Goal: Understand process/instructions

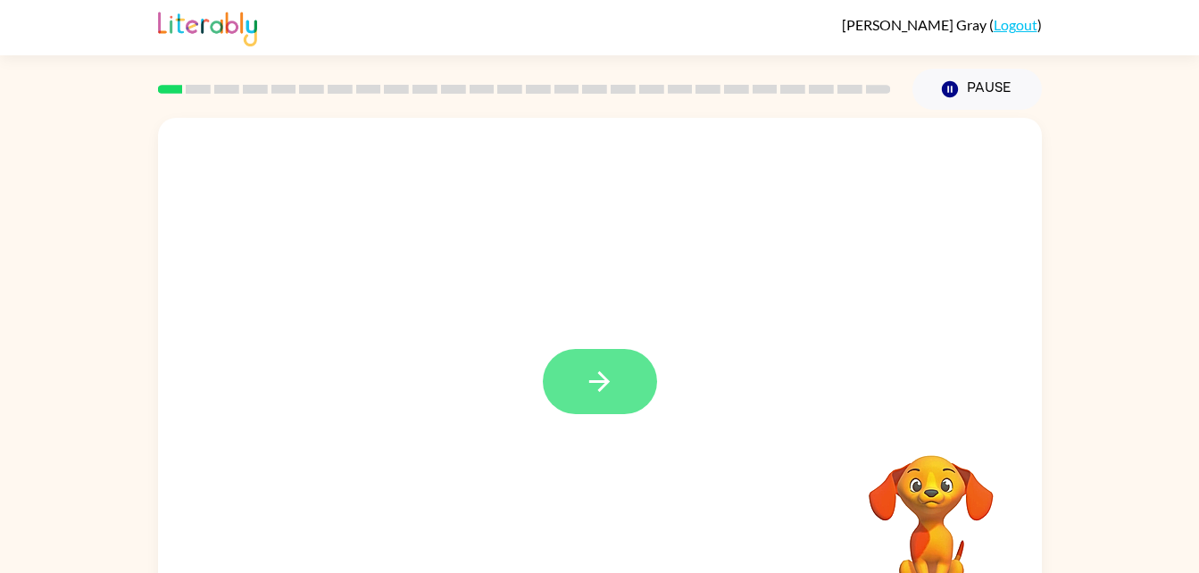
click at [620, 391] on button "button" at bounding box center [600, 381] width 114 height 65
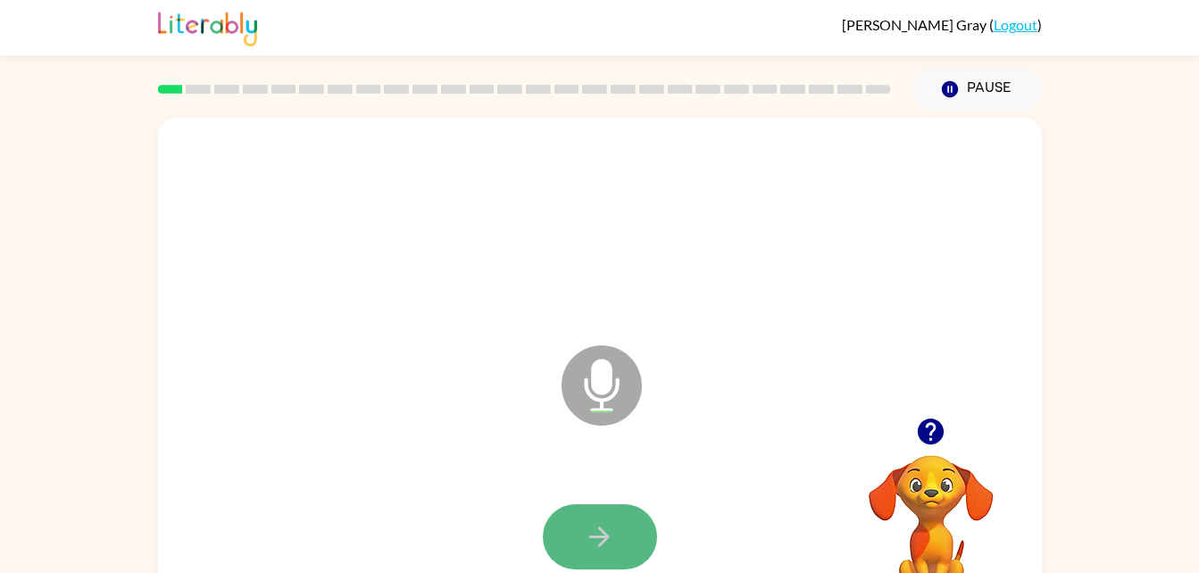
click at [622, 528] on button "button" at bounding box center [600, 536] width 114 height 65
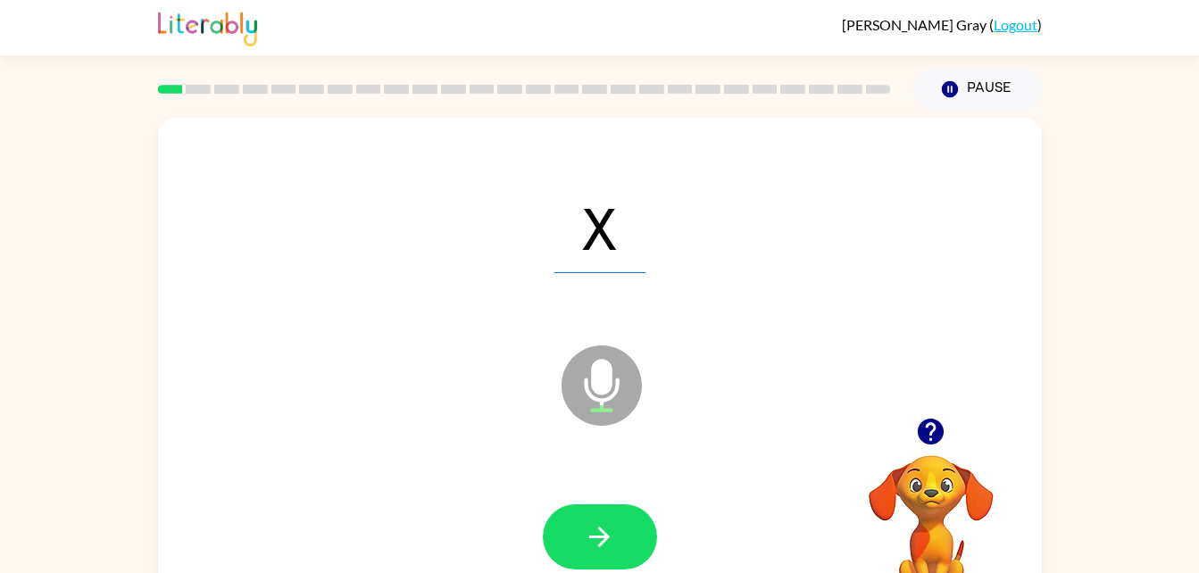
drag, startPoint x: 622, startPoint y: 528, endPoint x: 517, endPoint y: 512, distance: 106.4
click at [517, 512] on div at bounding box center [600, 537] width 848 height 146
click at [586, 531] on icon "button" at bounding box center [599, 536] width 31 height 31
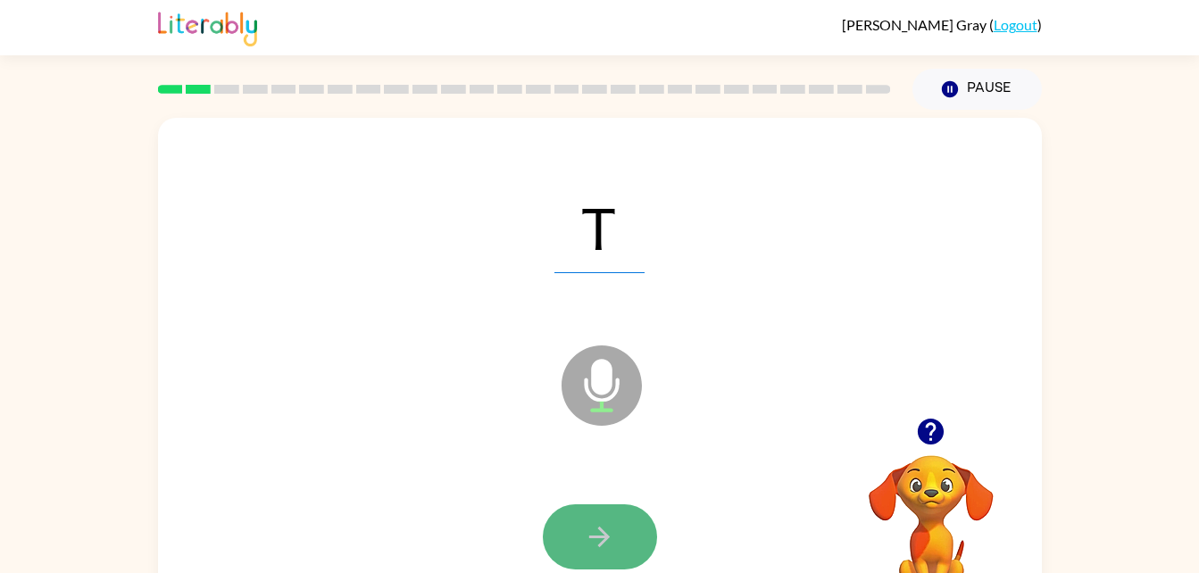
click at [601, 522] on icon "button" at bounding box center [599, 536] width 31 height 31
click at [565, 515] on button "button" at bounding box center [600, 536] width 114 height 65
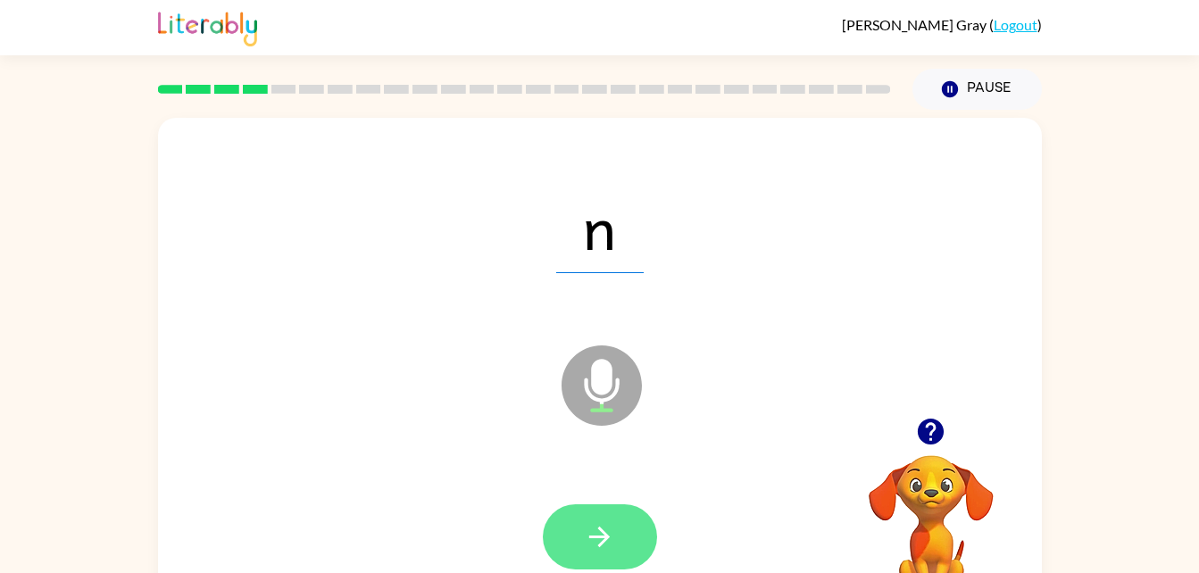
click at [583, 527] on button "button" at bounding box center [600, 536] width 114 height 65
click at [636, 529] on button "button" at bounding box center [600, 536] width 114 height 65
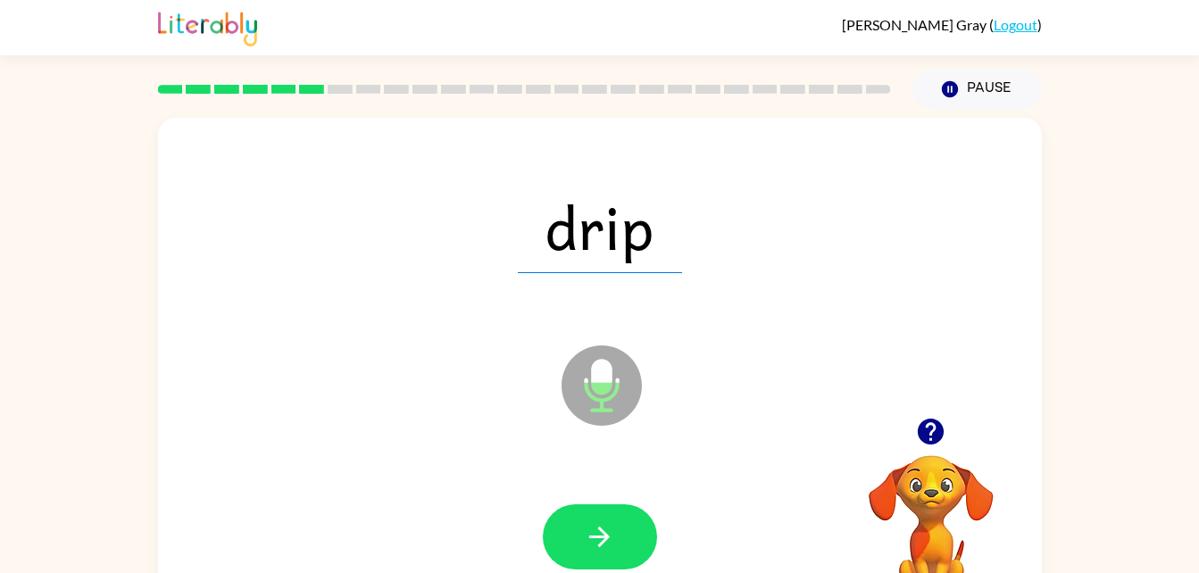
drag, startPoint x: 636, startPoint y: 529, endPoint x: 582, endPoint y: 529, distance: 53.6
click at [582, 529] on button "button" at bounding box center [600, 536] width 114 height 65
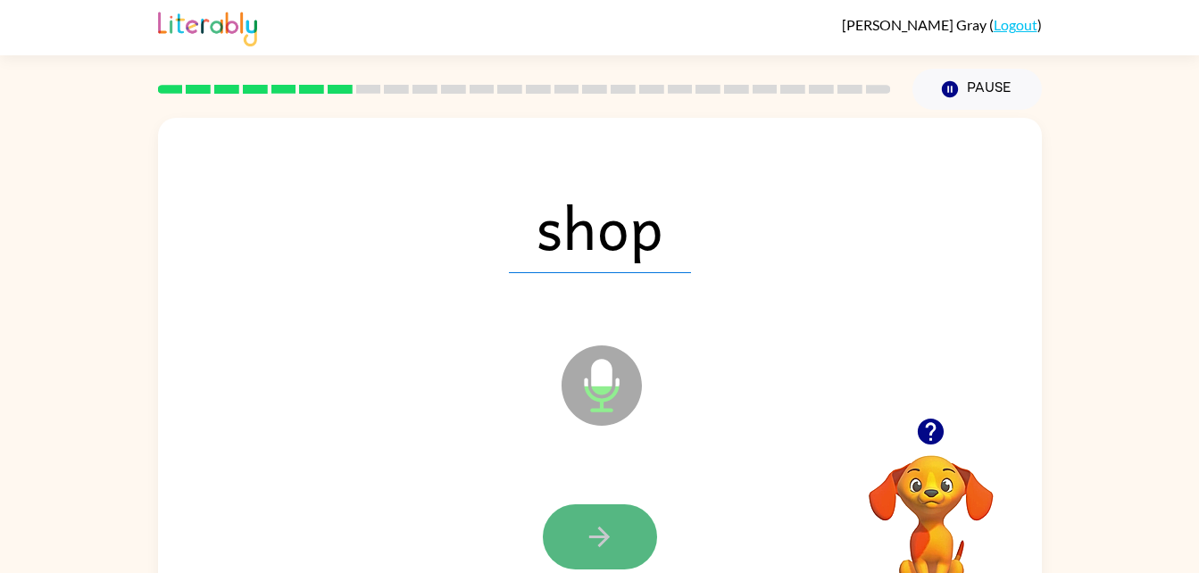
click at [605, 521] on icon "button" at bounding box center [599, 536] width 31 height 31
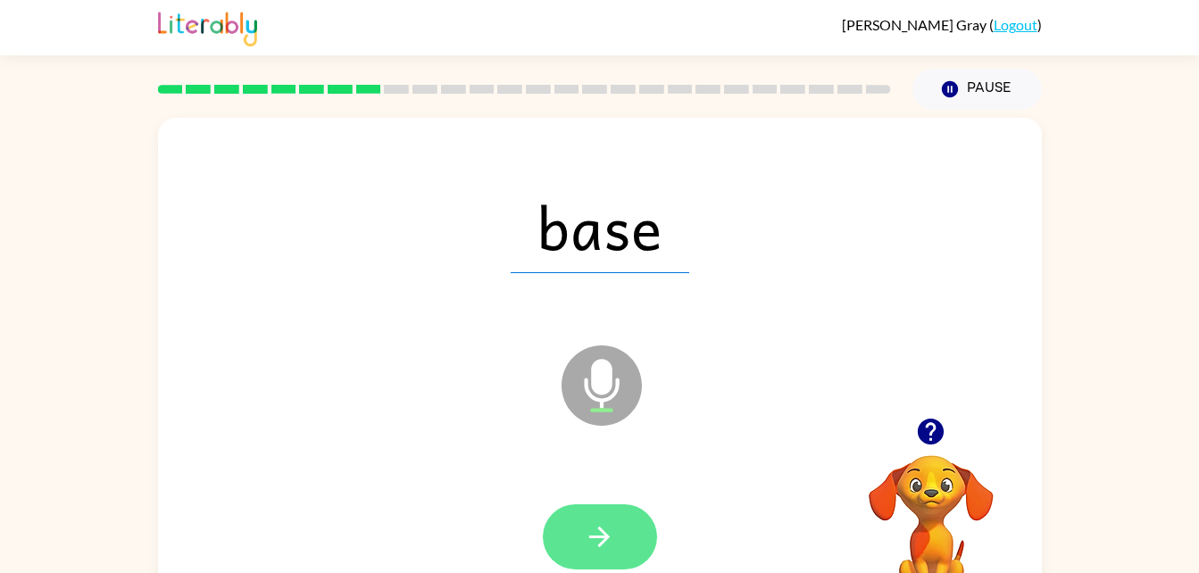
click at [630, 555] on button "button" at bounding box center [600, 536] width 114 height 65
click at [589, 544] on icon "button" at bounding box center [599, 536] width 31 height 31
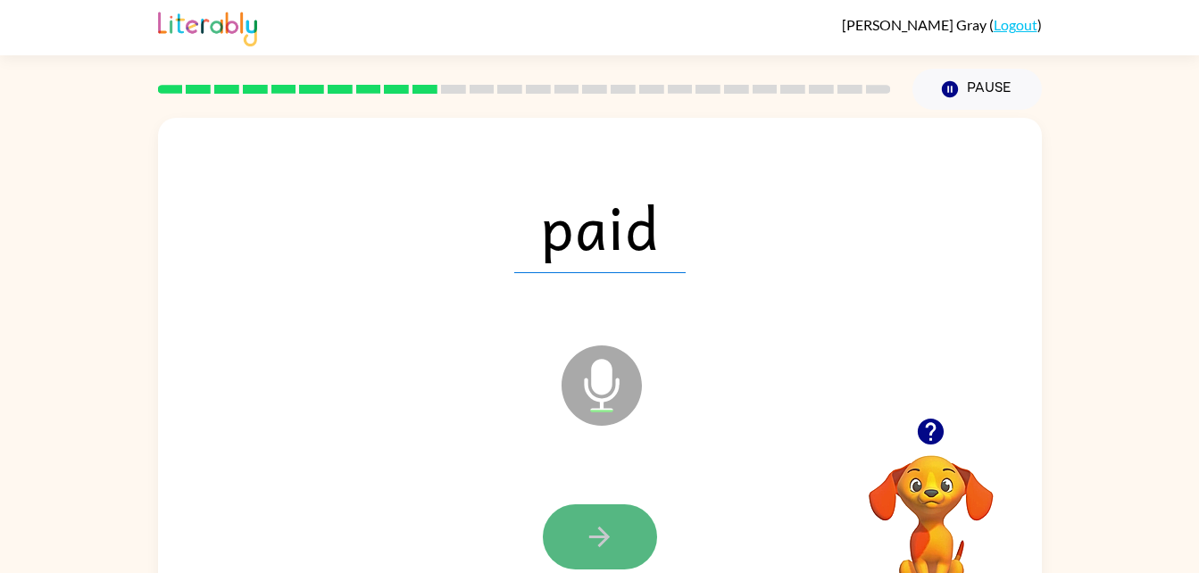
click at [635, 518] on button "button" at bounding box center [600, 536] width 114 height 65
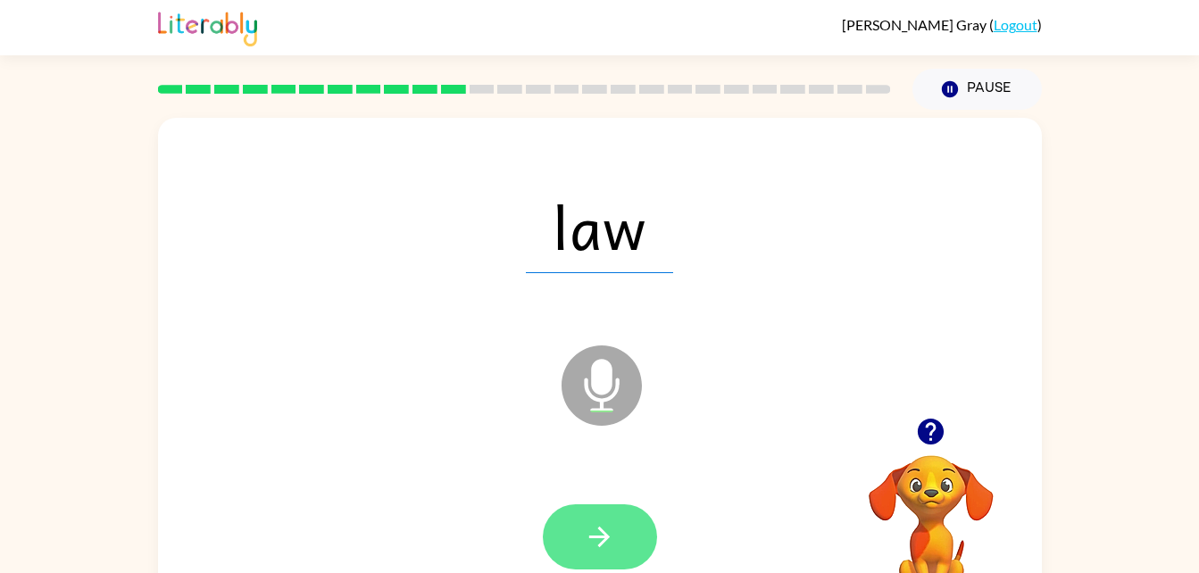
click at [610, 523] on icon "button" at bounding box center [599, 536] width 31 height 31
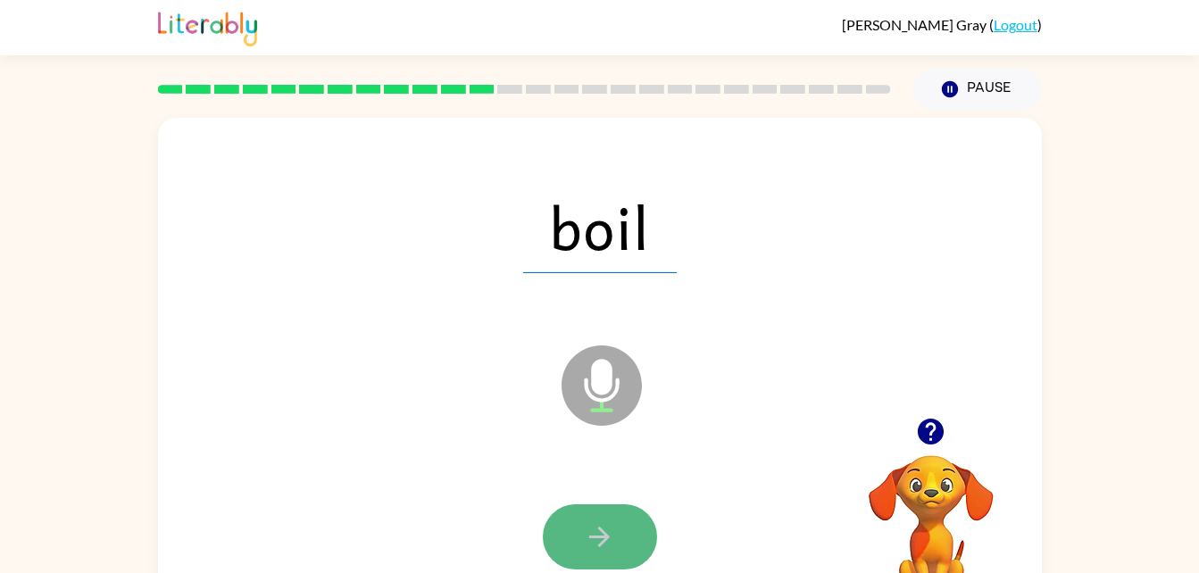
click at [587, 534] on icon "button" at bounding box center [599, 536] width 31 height 31
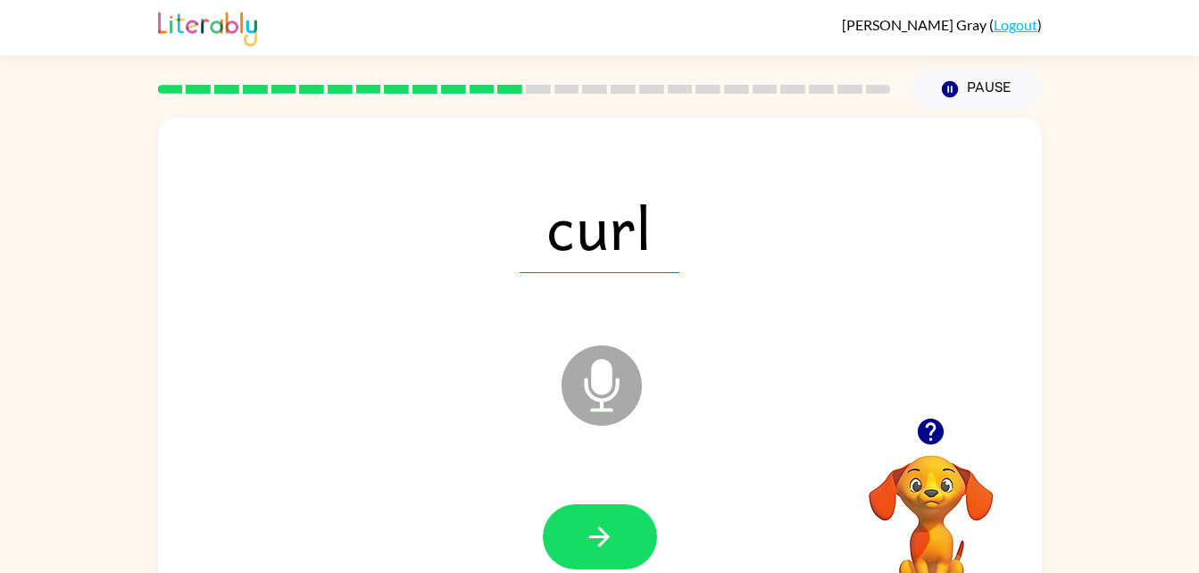
click at [594, 501] on div at bounding box center [600, 537] width 848 height 146
click at [617, 537] on button "button" at bounding box center [600, 536] width 114 height 65
click at [569, 503] on div at bounding box center [600, 537] width 848 height 146
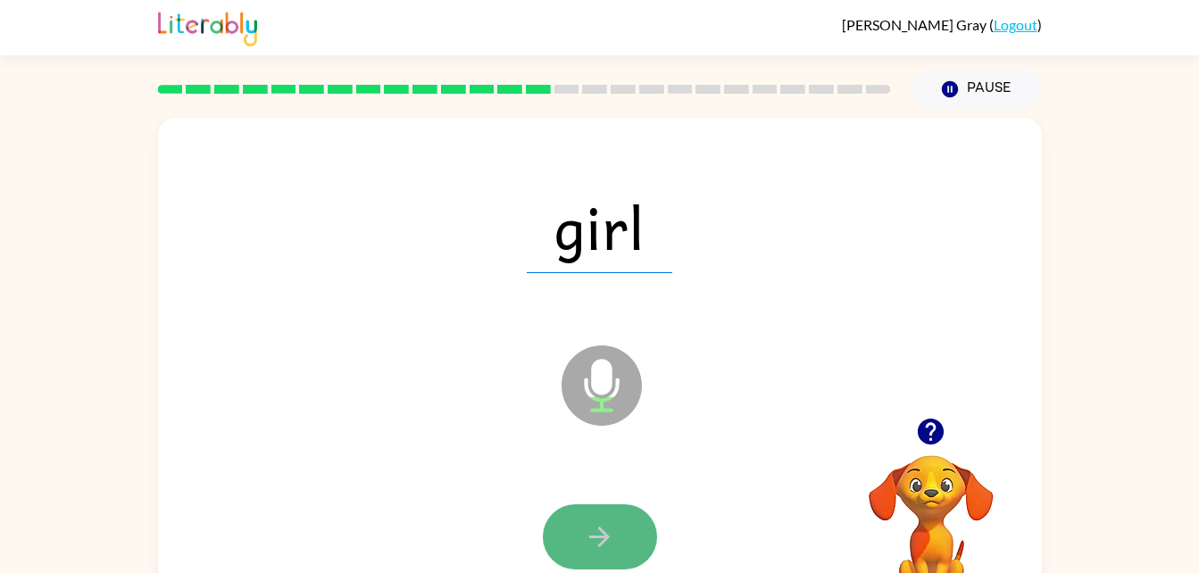
click at [585, 509] on button "button" at bounding box center [600, 536] width 114 height 65
click at [624, 518] on button "button" at bounding box center [600, 536] width 114 height 65
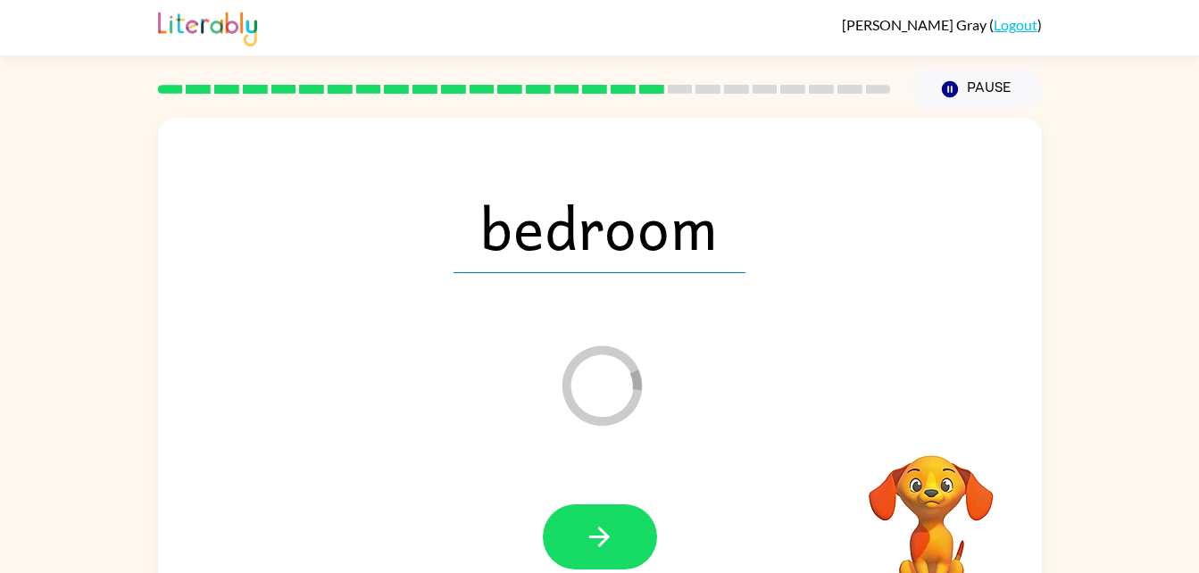
click at [599, 502] on div at bounding box center [600, 537] width 848 height 146
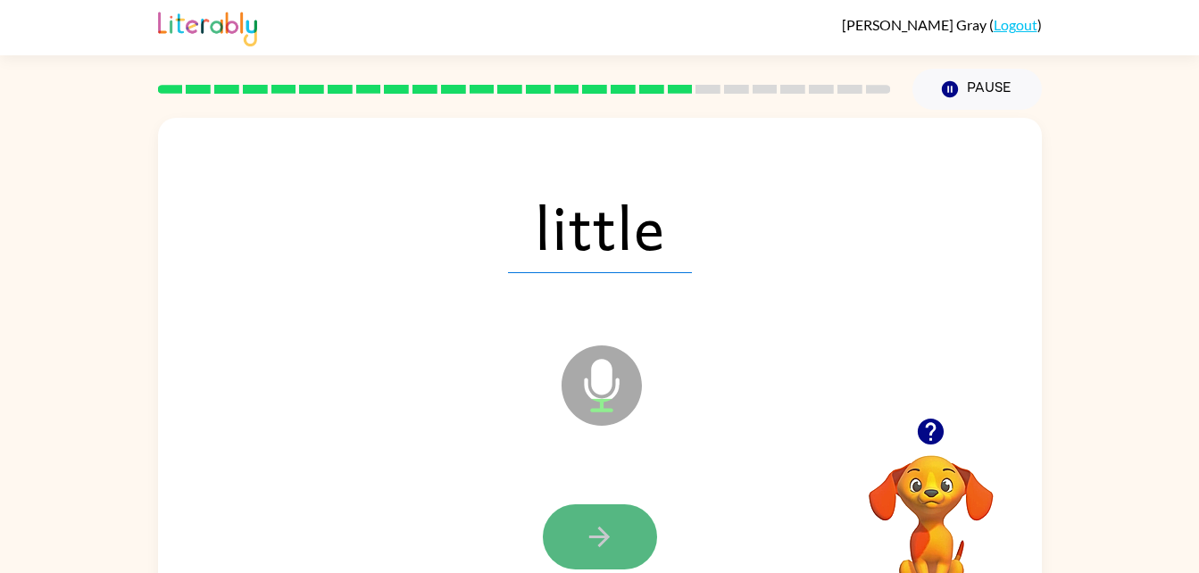
click at [620, 521] on button "button" at bounding box center [600, 536] width 114 height 65
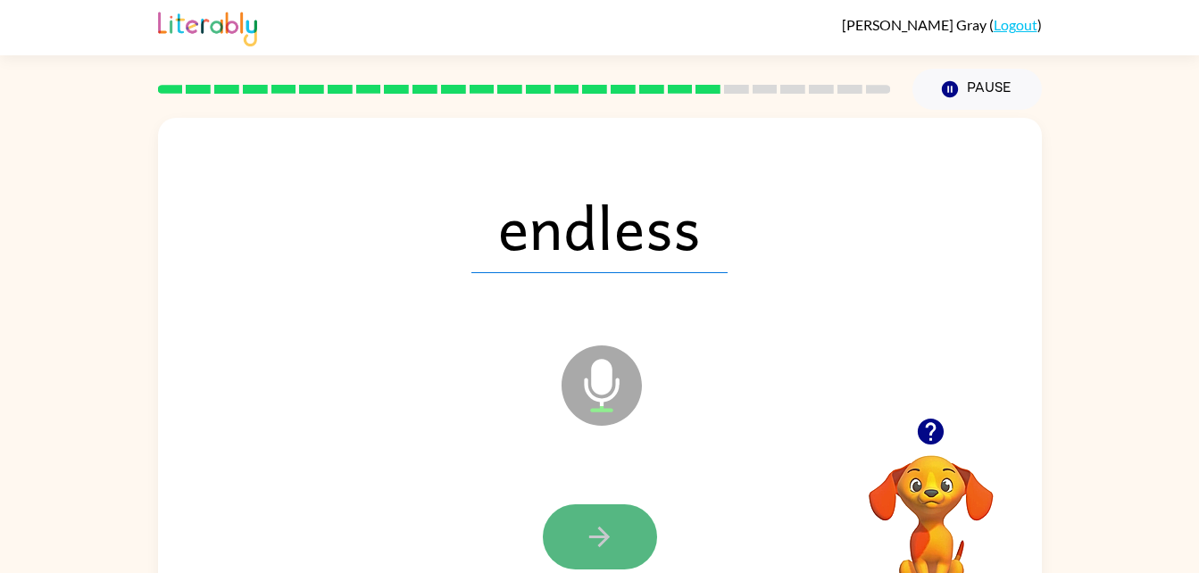
click at [623, 537] on button "button" at bounding box center [600, 536] width 114 height 65
click at [632, 514] on button "button" at bounding box center [600, 536] width 114 height 65
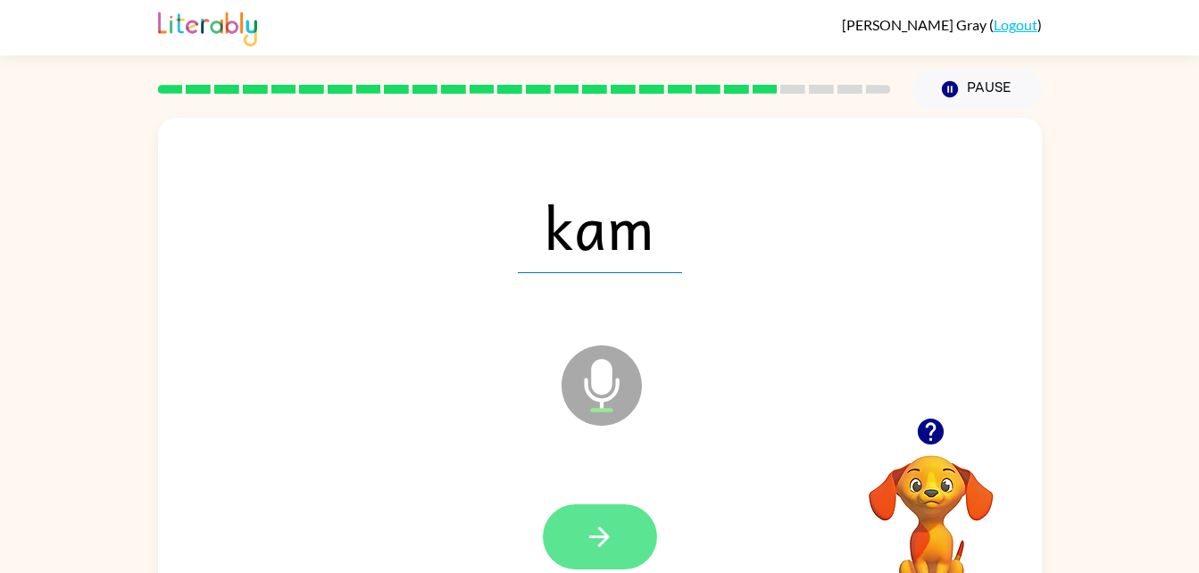
click at [604, 550] on icon "button" at bounding box center [599, 536] width 31 height 31
click at [612, 519] on button "button" at bounding box center [600, 536] width 114 height 65
click at [605, 528] on icon "button" at bounding box center [599, 536] width 31 height 31
click at [567, 527] on button "button" at bounding box center [600, 536] width 114 height 65
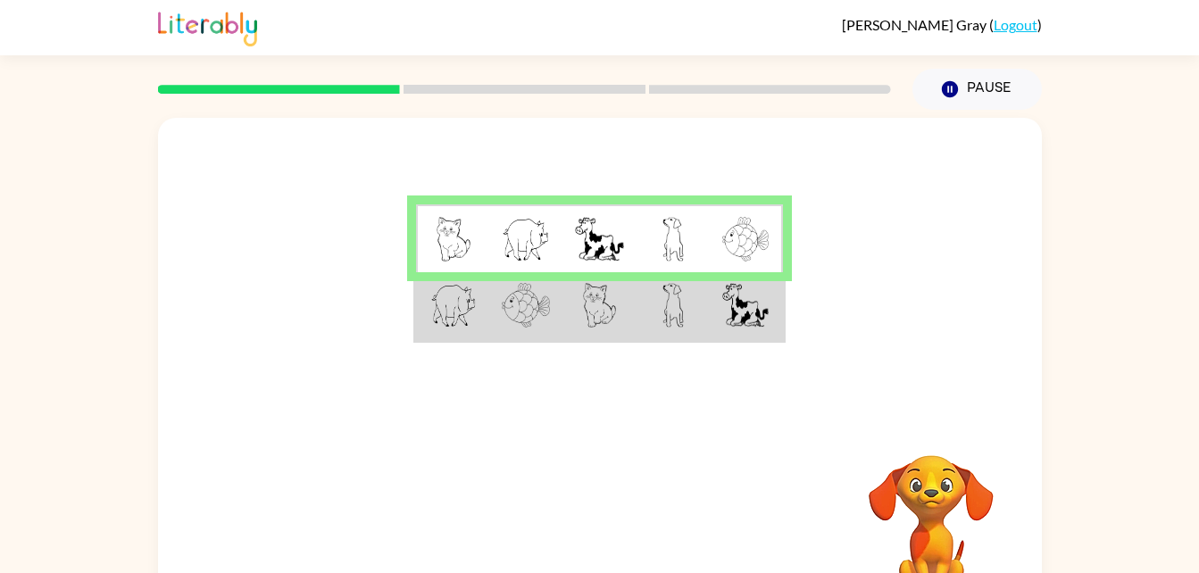
click at [651, 320] on td at bounding box center [673, 306] width 73 height 69
click at [651, 319] on td at bounding box center [673, 306] width 73 height 69
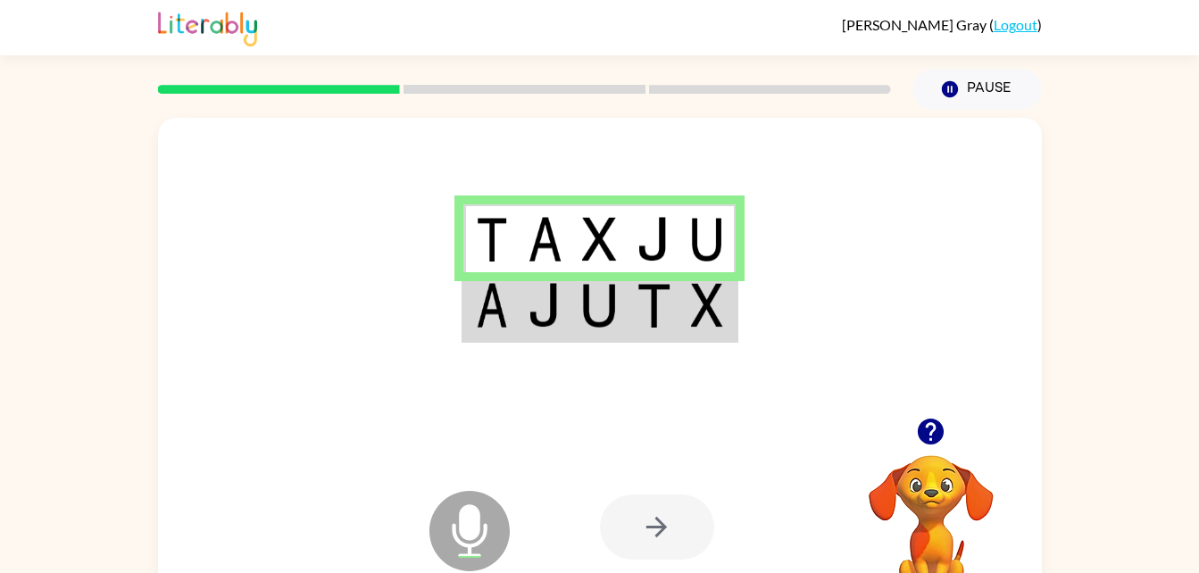
click at [624, 322] on td at bounding box center [599, 306] width 54 height 69
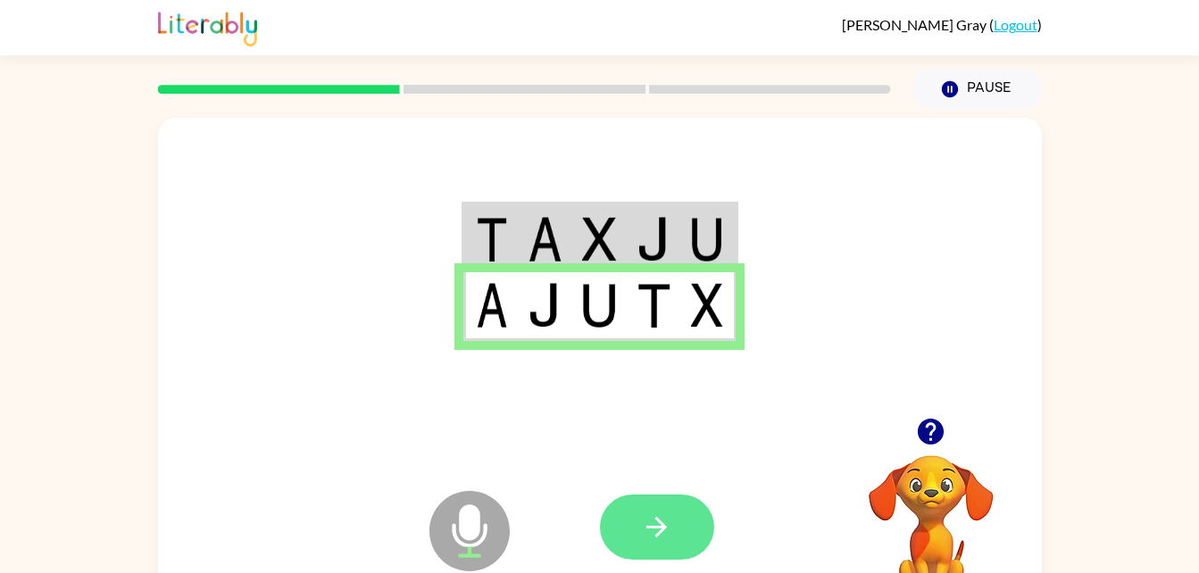
click at [659, 524] on icon "button" at bounding box center [656, 527] width 31 height 31
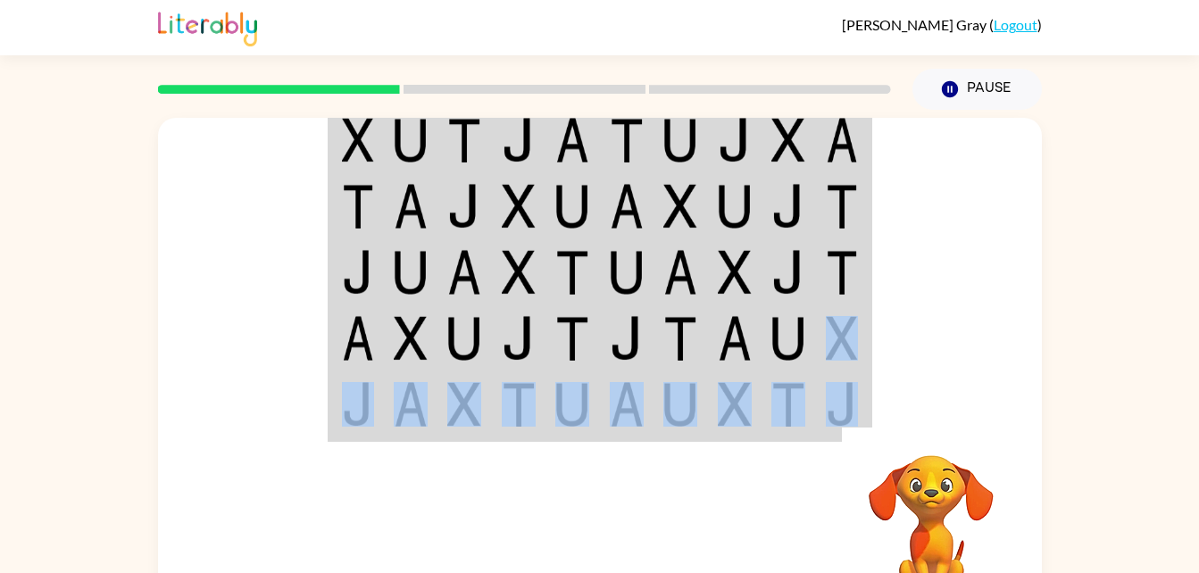
drag, startPoint x: 862, startPoint y: 332, endPoint x: 858, endPoint y: 441, distance: 109.0
click at [858, 441] on div "Your browser must support playing .mp4 files to use Literably. Please try using…" at bounding box center [600, 373] width 884 height 510
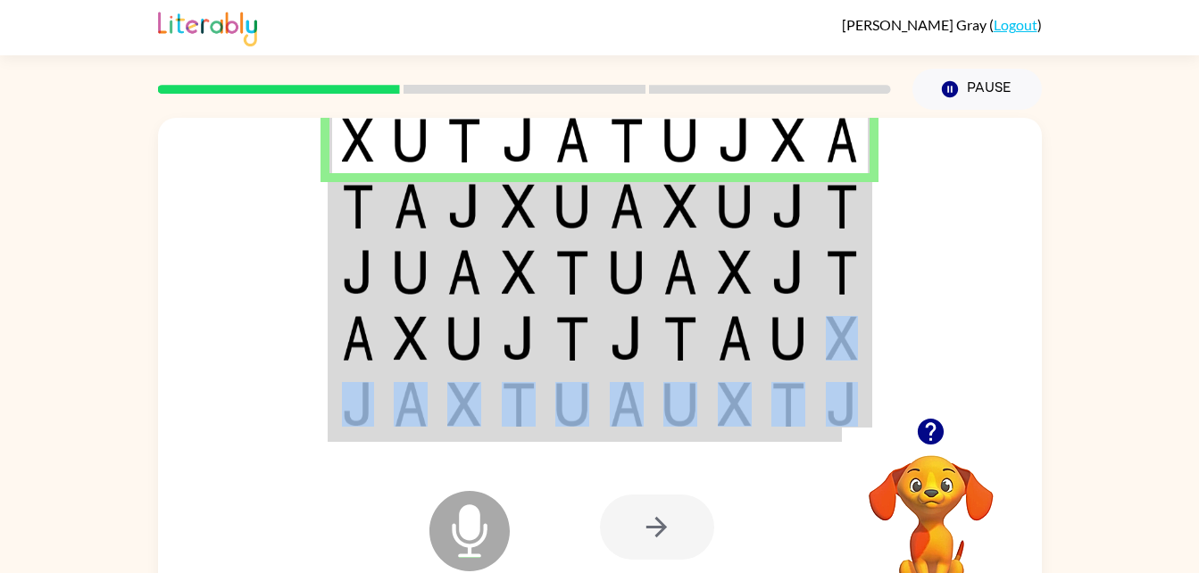
click at [551, 214] on td at bounding box center [572, 206] width 54 height 66
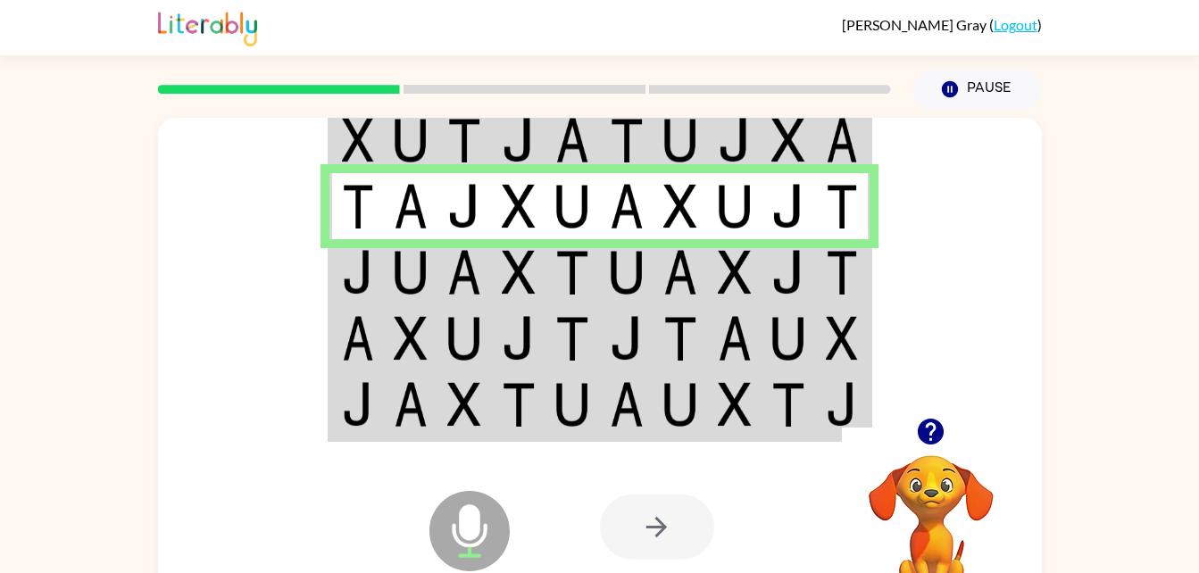
click at [397, 271] on img at bounding box center [411, 272] width 34 height 45
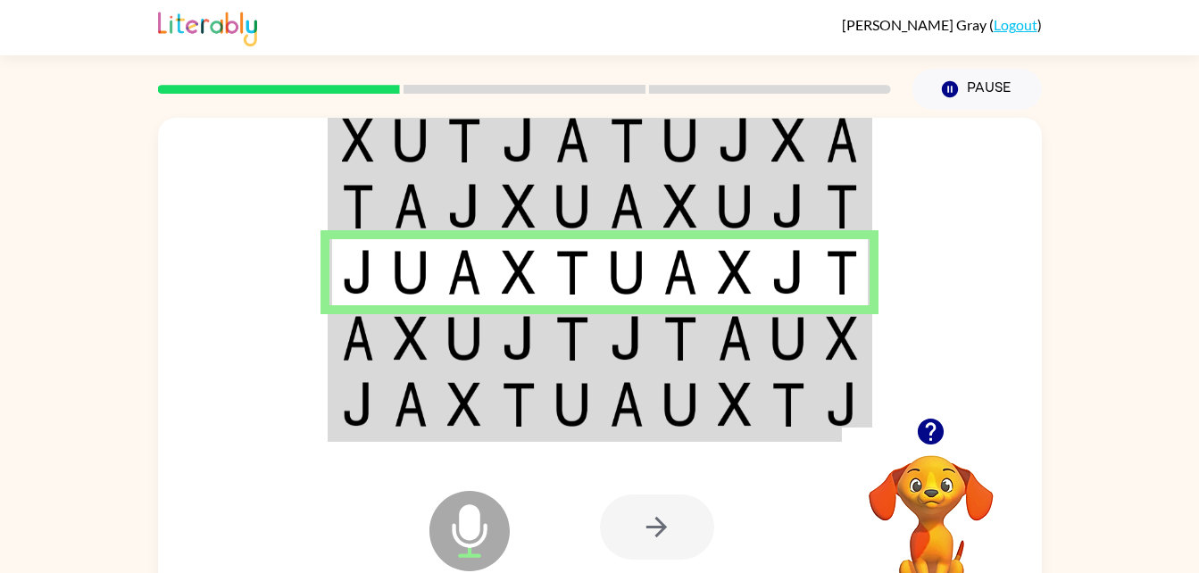
click at [429, 323] on td at bounding box center [411, 338] width 54 height 66
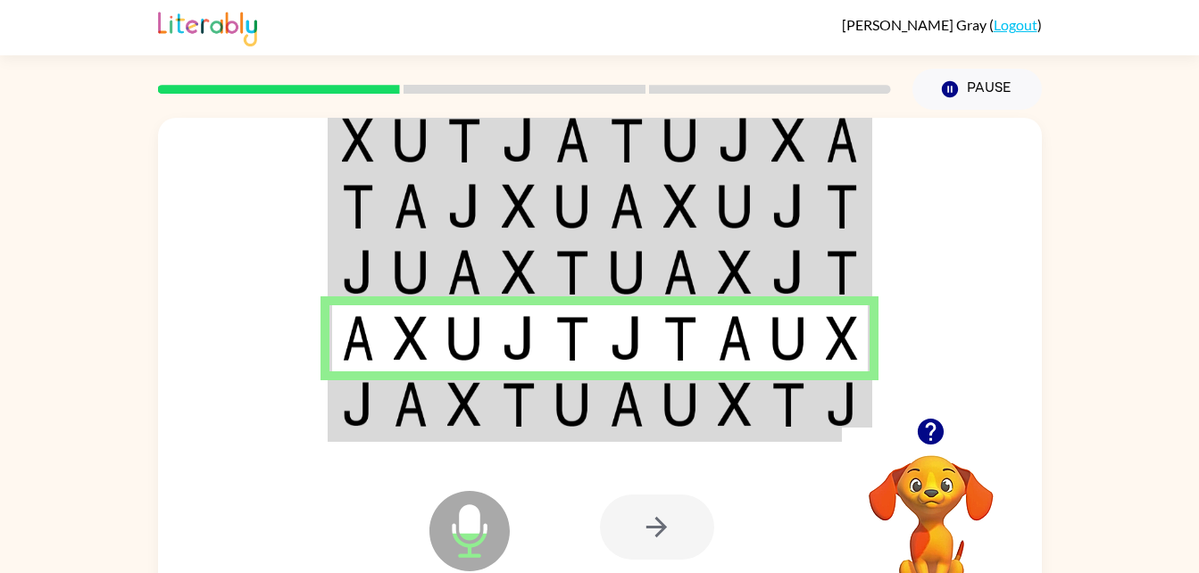
click at [376, 430] on div "Microphone The Microphone is here when it is your turn to talk" at bounding box center [426, 486] width 178 height 119
click at [366, 423] on img at bounding box center [358, 404] width 32 height 45
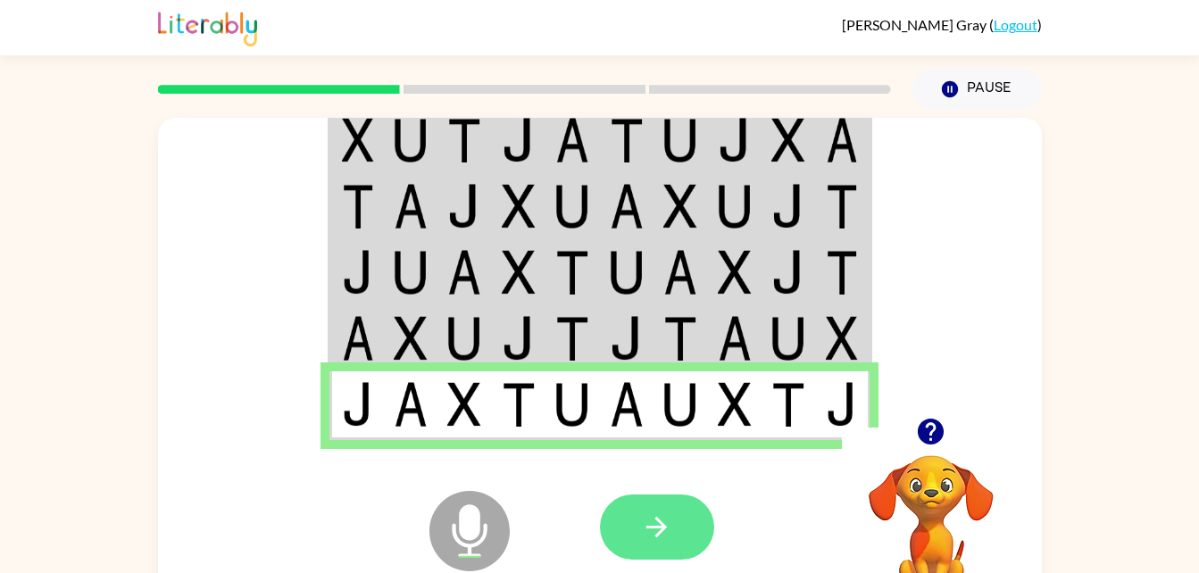
click at [647, 527] on icon "button" at bounding box center [656, 527] width 21 height 21
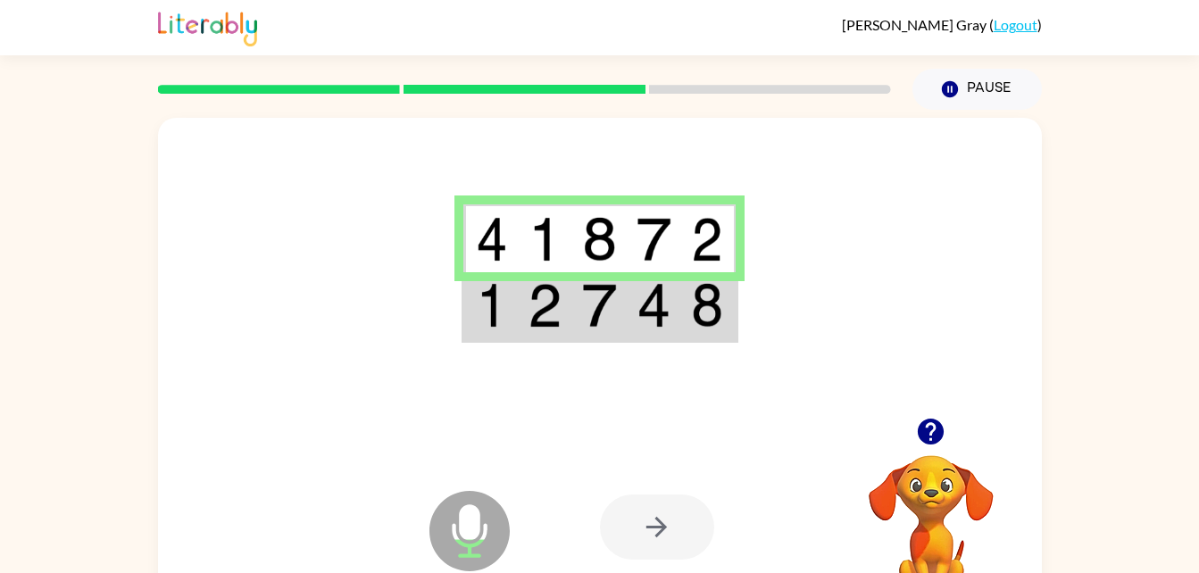
click at [591, 302] on img at bounding box center [599, 305] width 34 height 45
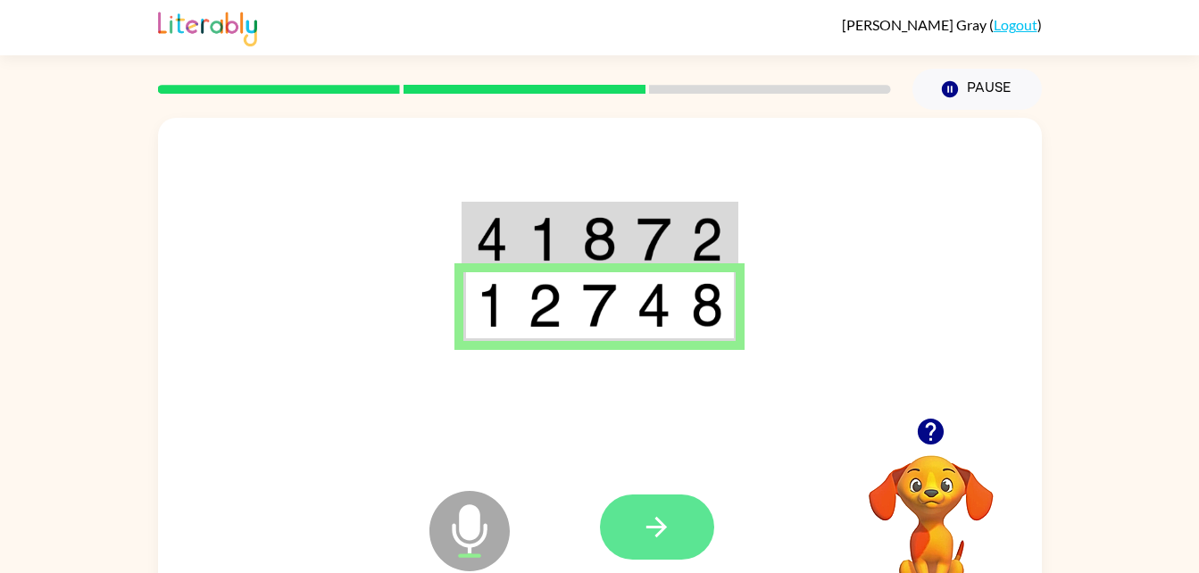
click at [665, 528] on icon "button" at bounding box center [656, 527] width 21 height 21
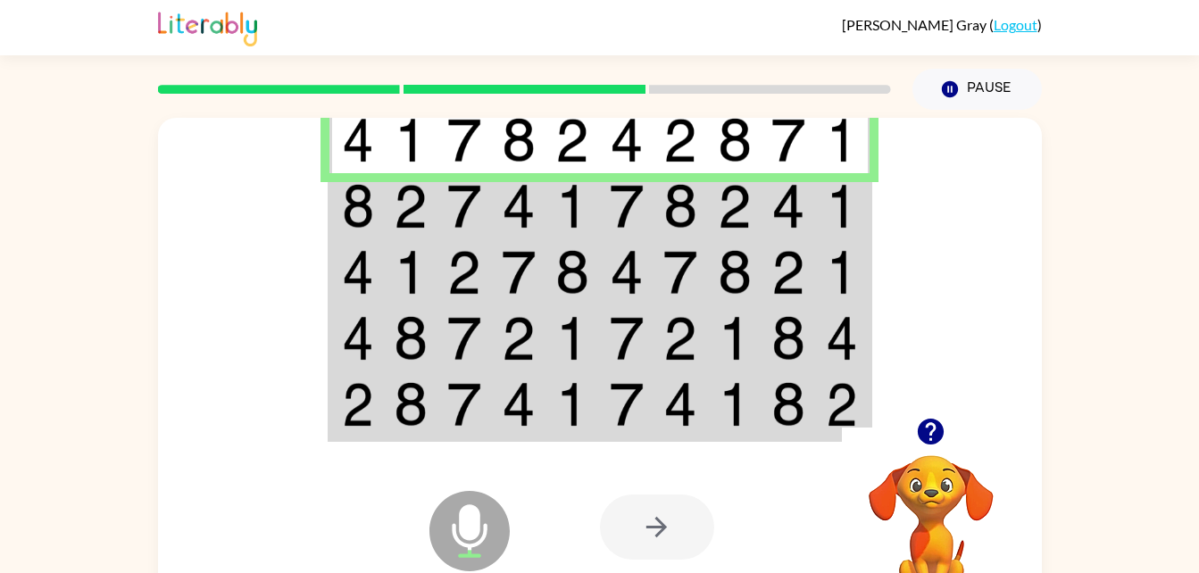
click at [355, 224] on img at bounding box center [358, 206] width 32 height 45
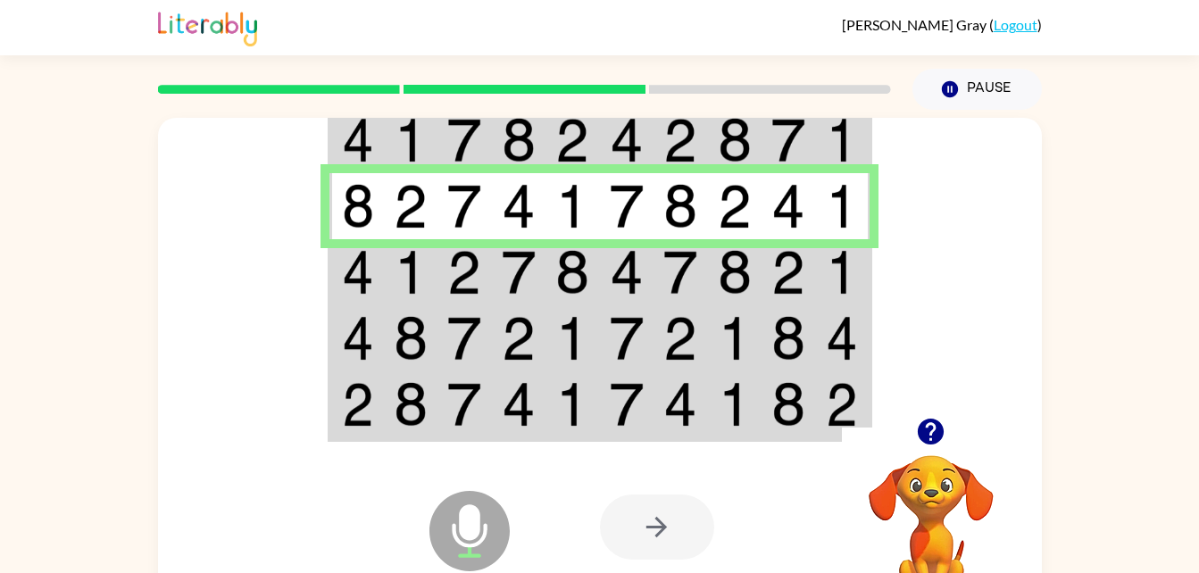
click at [361, 272] on img at bounding box center [358, 272] width 32 height 45
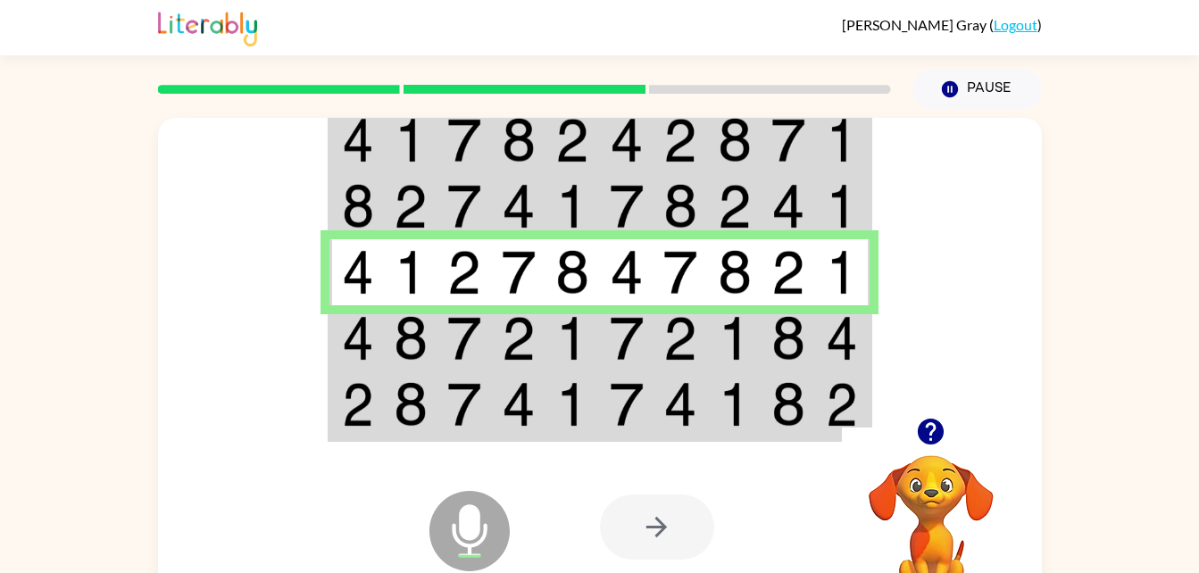
click at [401, 332] on img at bounding box center [411, 338] width 34 height 45
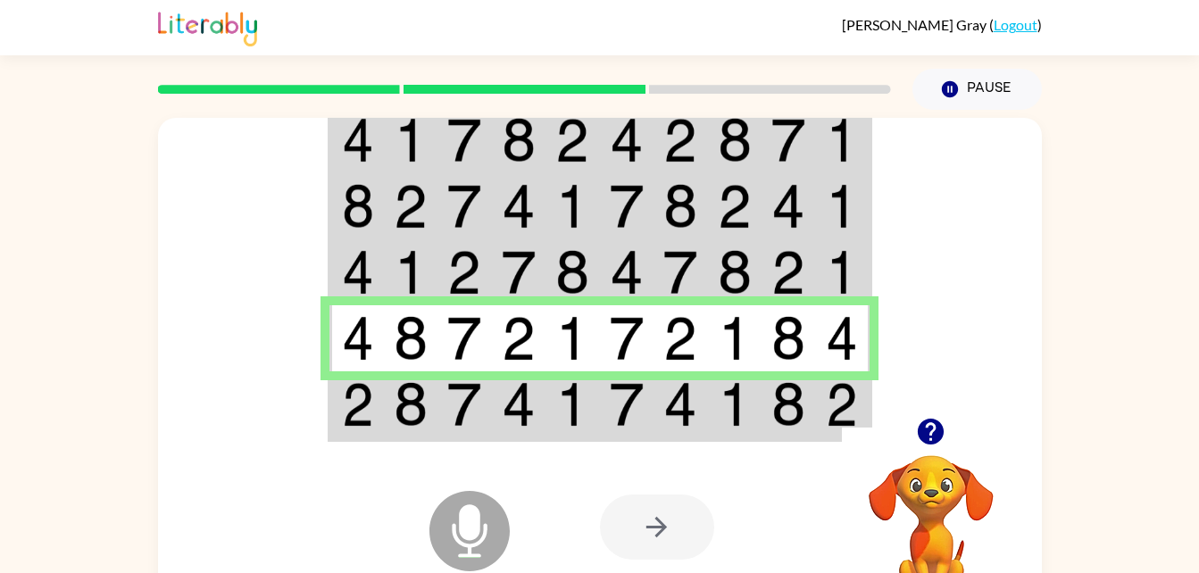
click at [422, 423] on img at bounding box center [411, 404] width 34 height 45
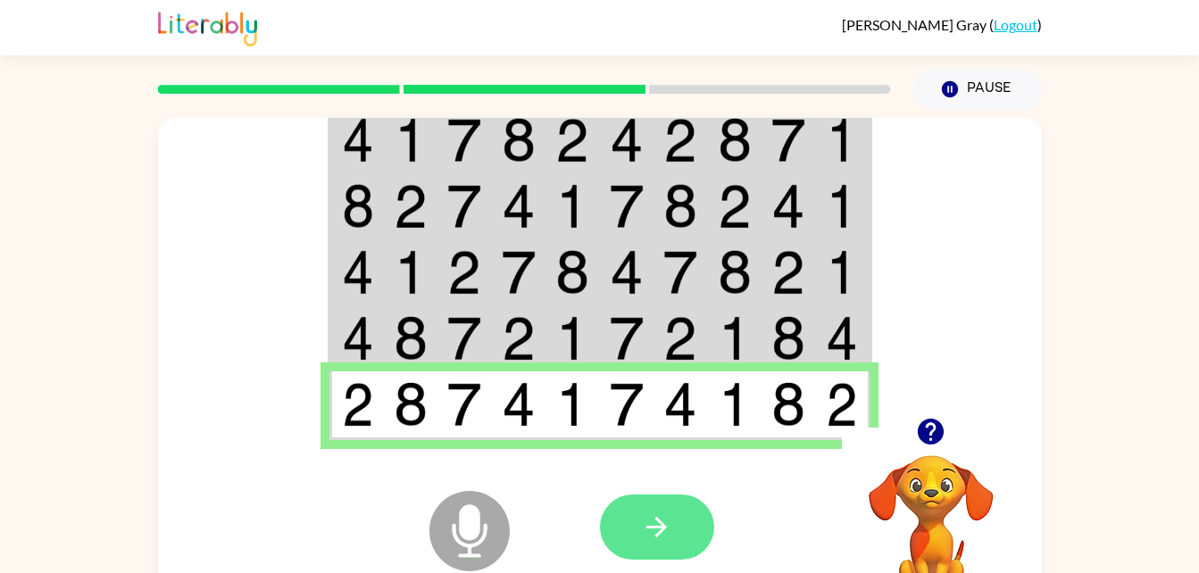
click at [699, 504] on button "button" at bounding box center [657, 527] width 114 height 65
